Goal: Task Accomplishment & Management: Use online tool/utility

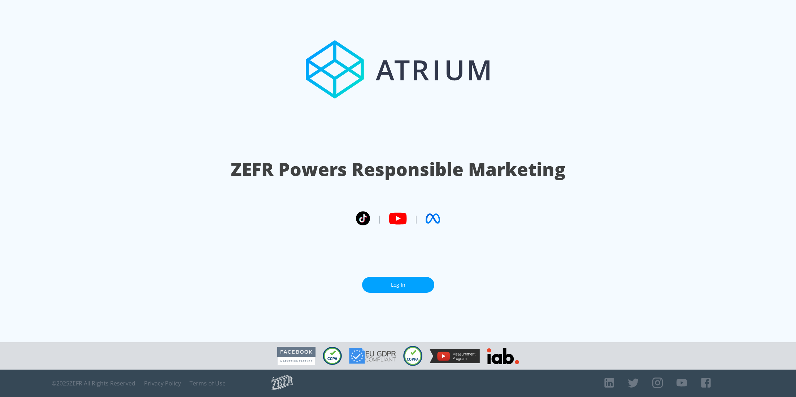
click at [408, 280] on link "Log In" at bounding box center [398, 285] width 72 height 16
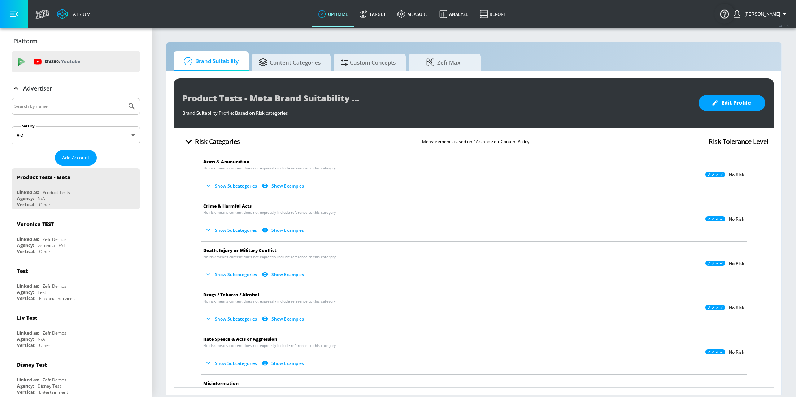
click at [91, 108] on input "Search by name" at bounding box center [68, 106] width 109 height 9
type input "M&S"
click at [124, 99] on button "Submit Search" at bounding box center [132, 107] width 16 height 16
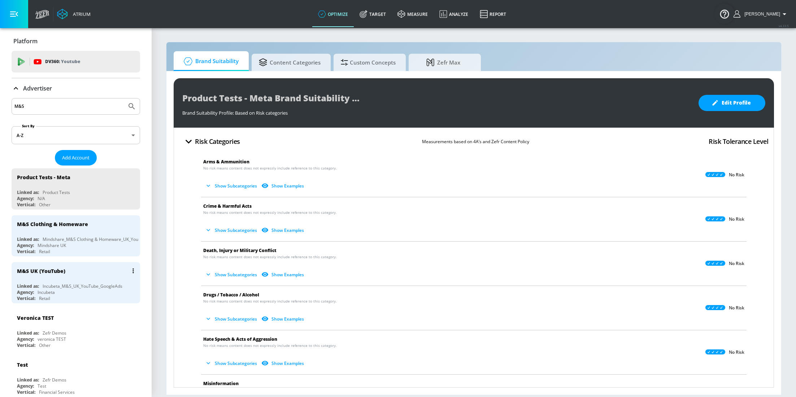
click at [56, 297] on div "Vertical: Retail" at bounding box center [77, 299] width 121 height 6
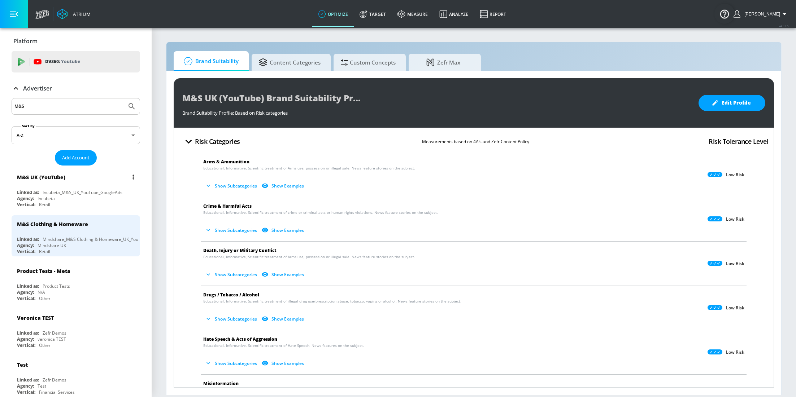
click at [85, 193] on div "Incubeta_M&S_UK_YouTube_GoogleAds" at bounding box center [83, 192] width 80 height 6
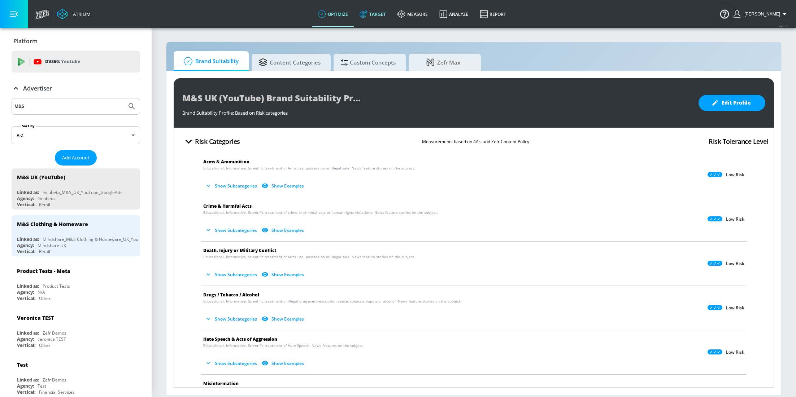
click at [376, 23] on link "Target" at bounding box center [373, 14] width 38 height 26
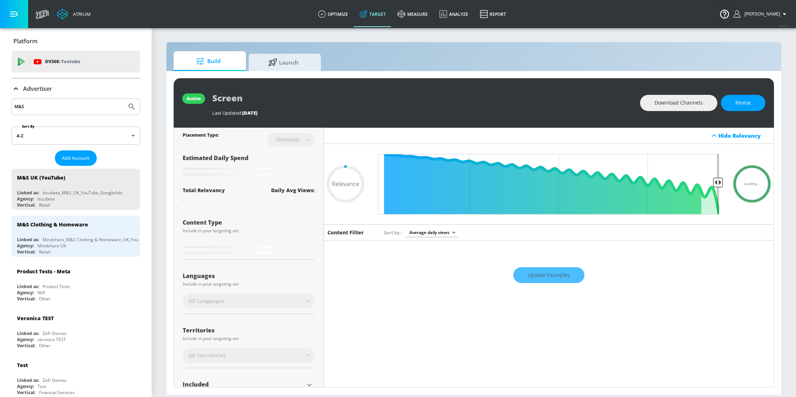
type input "0.05"
click at [281, 60] on span "Launch" at bounding box center [283, 61] width 55 height 17
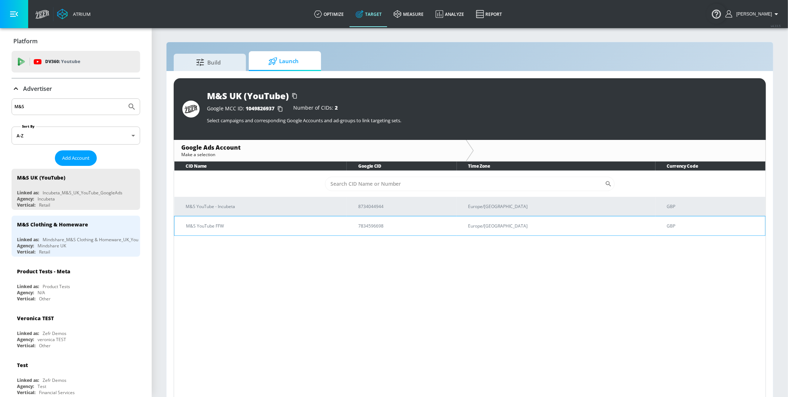
click at [237, 226] on p "M&S YouTube FFW" at bounding box center [263, 226] width 155 height 8
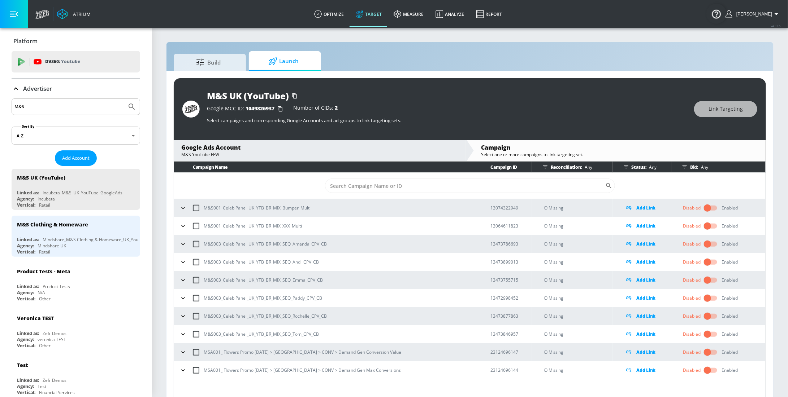
click at [183, 371] on icon "button" at bounding box center [182, 370] width 7 height 7
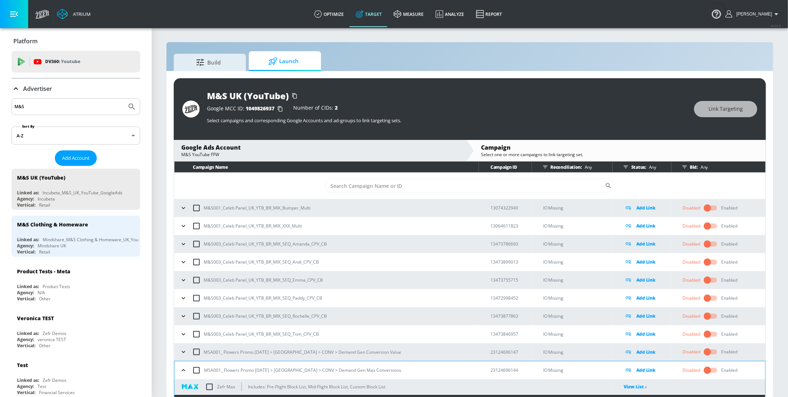
scroll to position [47, 0]
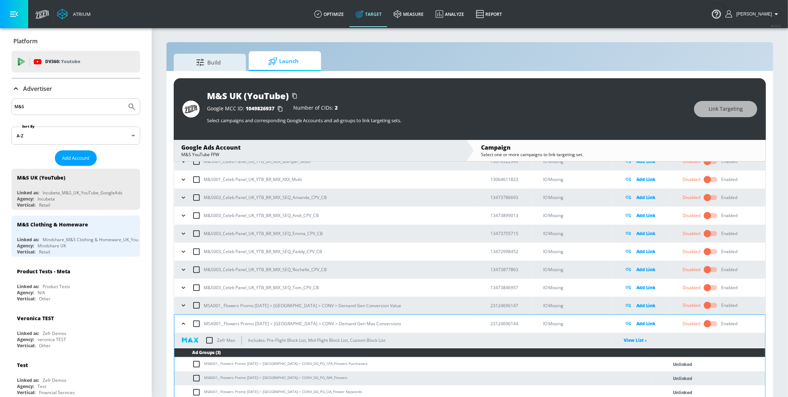
click at [210, 340] on input "checkbox" at bounding box center [209, 340] width 15 height 15
checkbox input "true"
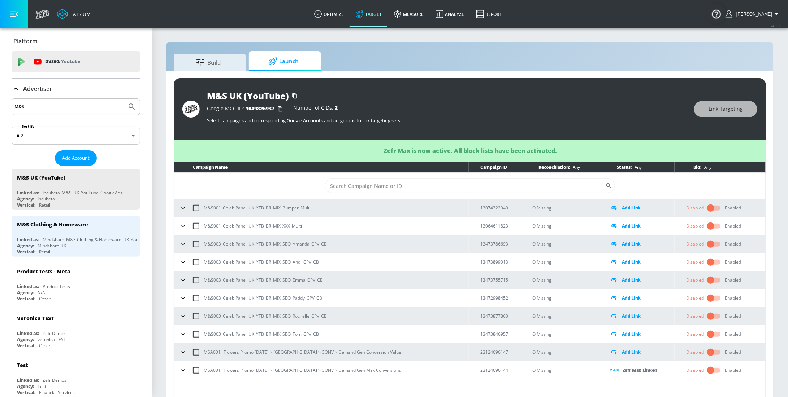
scroll to position [0, 0]
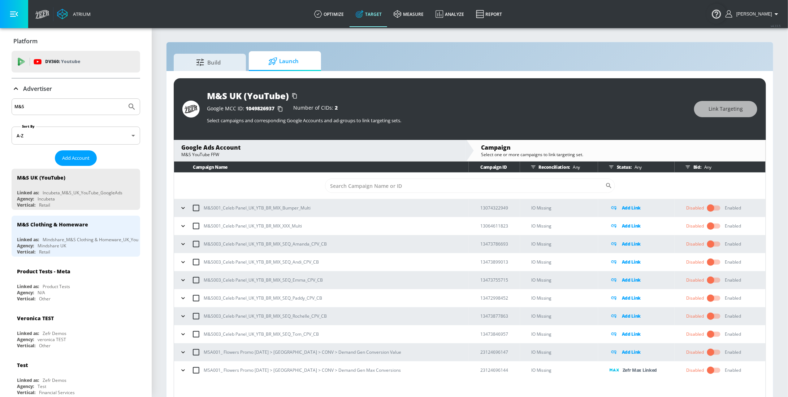
click at [181, 352] on icon "button" at bounding box center [182, 352] width 7 height 7
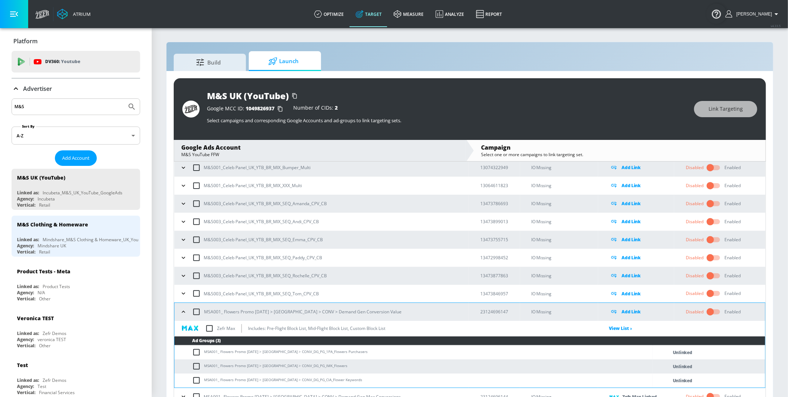
scroll to position [46, 0]
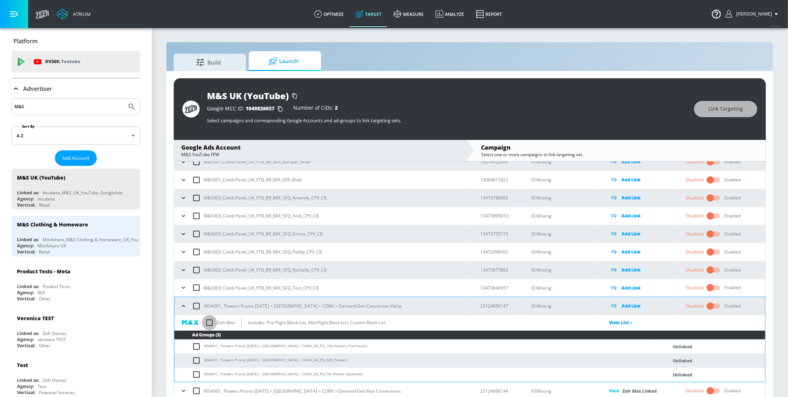
click at [209, 324] on input "checkbox" at bounding box center [209, 322] width 15 height 15
checkbox input "true"
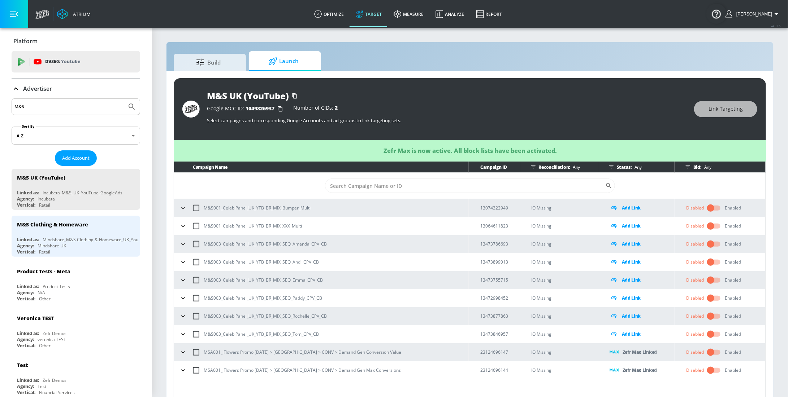
scroll to position [0, 0]
